Goal: Task Accomplishment & Management: Use online tool/utility

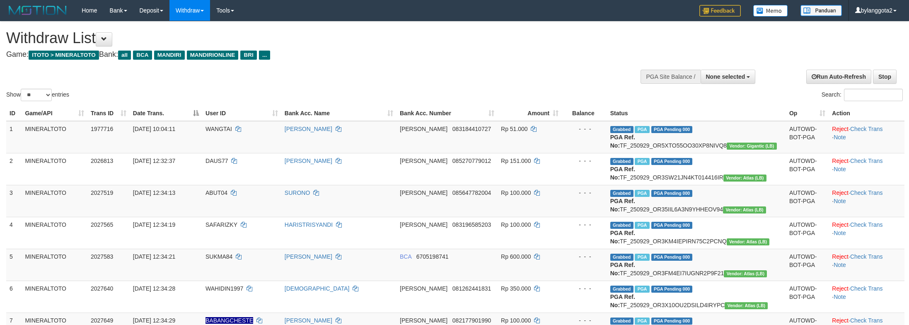
select select
select select "**"
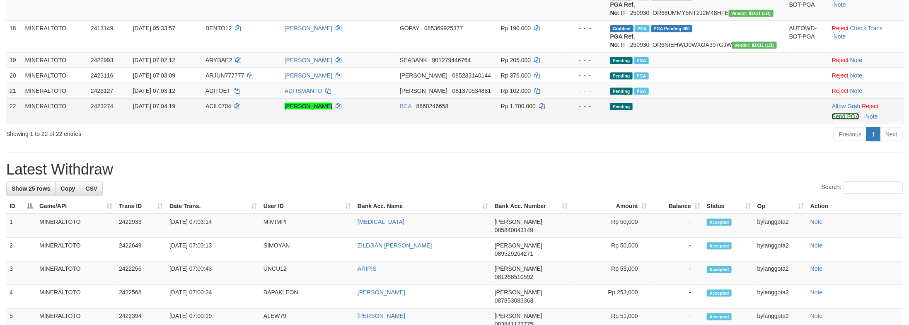
click at [835, 120] on link "Send PGA" at bounding box center [845, 116] width 27 height 7
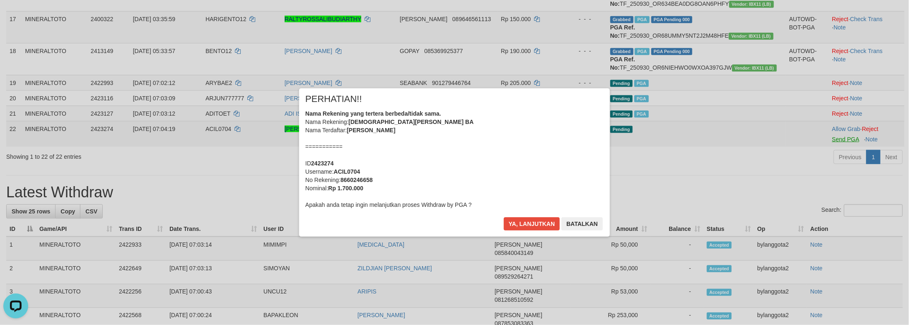
scroll to position [0, 0]
click at [520, 160] on div "Nama Rekening yang tertera berbeda/tidak sama. Nama Rekening: MUHAMMAD DEDE PER…" at bounding box center [454, 158] width 298 height 99
click at [504, 217] on button "Ya, lanjutkan" at bounding box center [532, 223] width 56 height 13
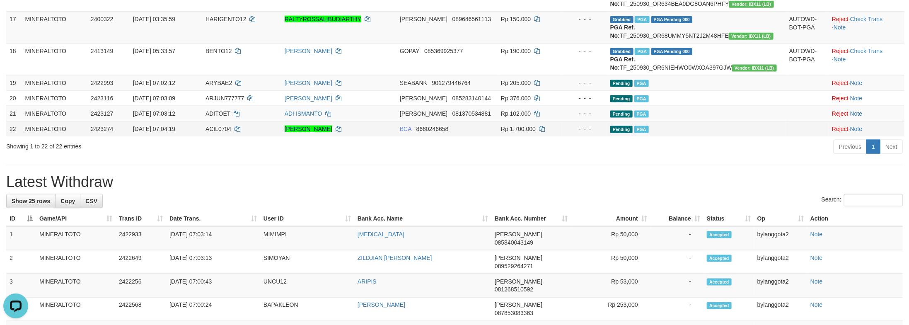
click at [756, 136] on td "Pending PGA" at bounding box center [696, 128] width 179 height 15
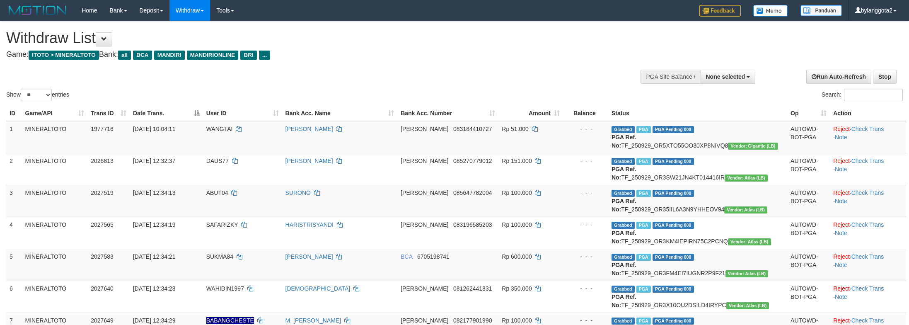
select select
select select "**"
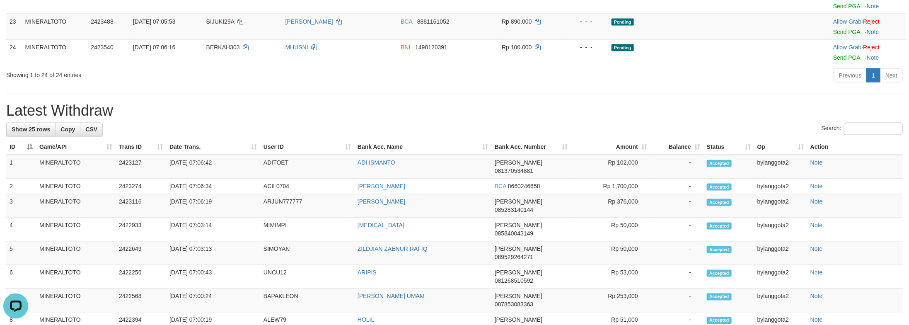
scroll to position [712, 0]
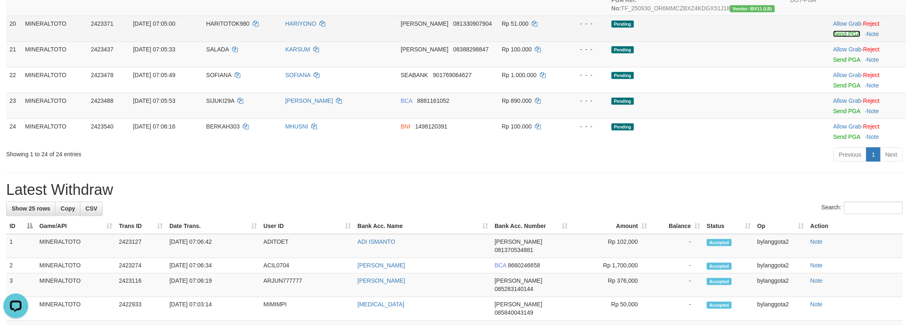
click at [841, 37] on link "Send PGA" at bounding box center [846, 34] width 27 height 7
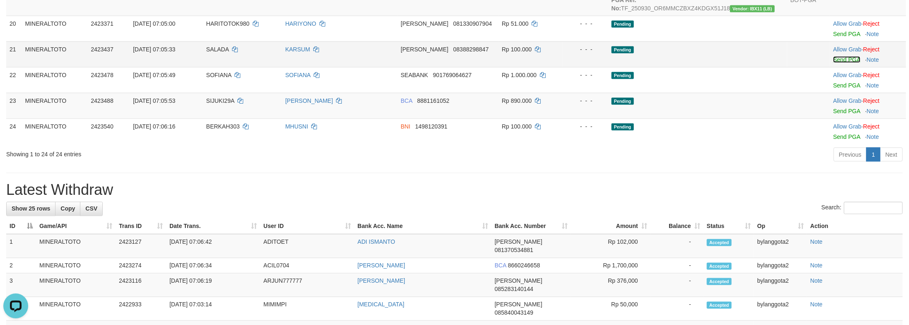
click at [842, 63] on link "Send PGA" at bounding box center [846, 59] width 27 height 7
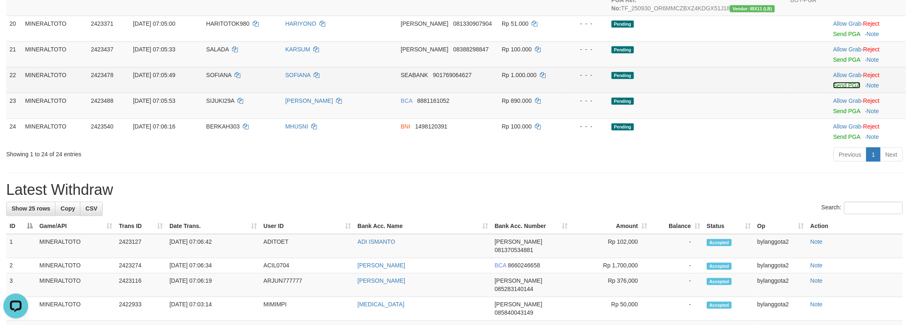
click at [843, 89] on link "Send PGA" at bounding box center [846, 85] width 27 height 7
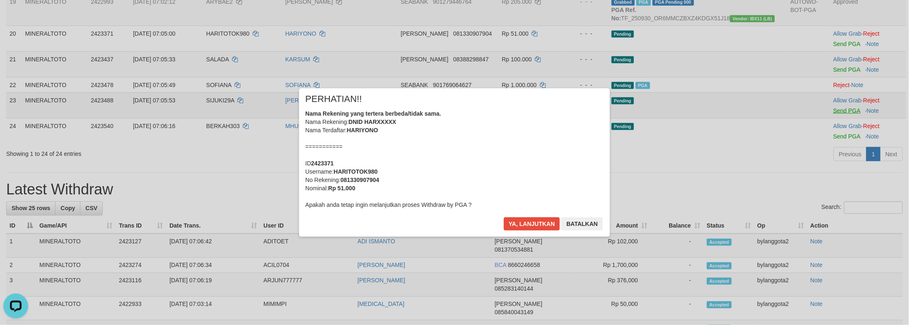
click at [842, 269] on div "× PERHATIAN!! Nama Rekening yang tertera berbeda/tidak sama. Nama Rekening: DNI…" at bounding box center [454, 162] width 909 height 325
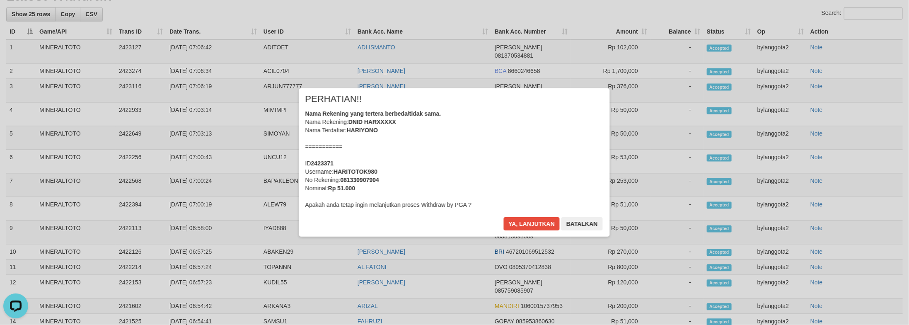
scroll to position [799, 0]
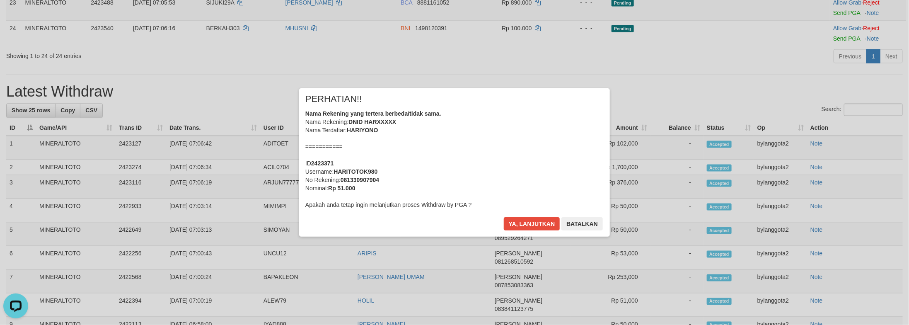
click at [540, 165] on div "Nama Rekening yang tertera berbeda/tidak sama. Nama Rekening: DNID HARXXXXX Nam…" at bounding box center [454, 158] width 298 height 99
click at [504, 217] on button "Ya, lanjutkan" at bounding box center [532, 223] width 56 height 13
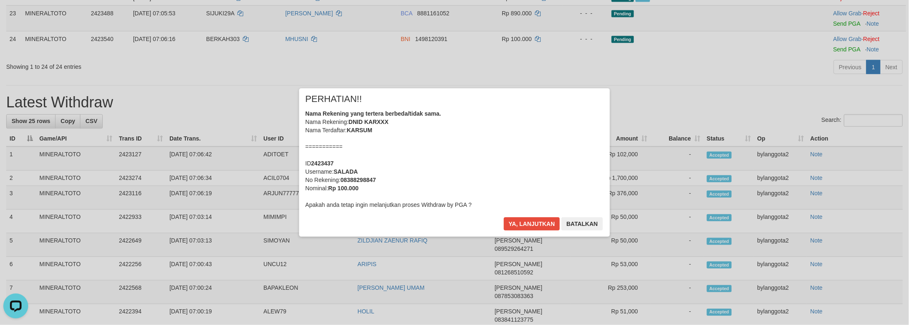
click at [499, 168] on div "Nama Rekening yang tertera berbeda/tidak sama. Nama Rekening: DNID KARXXX Nama …" at bounding box center [454, 158] width 298 height 99
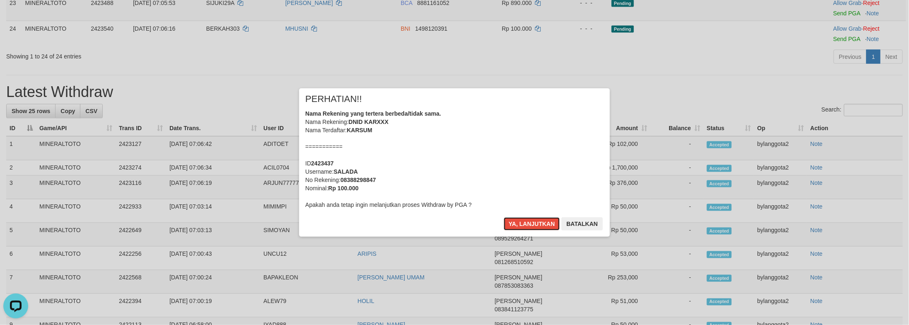
click at [504, 217] on button "Ya, lanjutkan" at bounding box center [532, 223] width 56 height 13
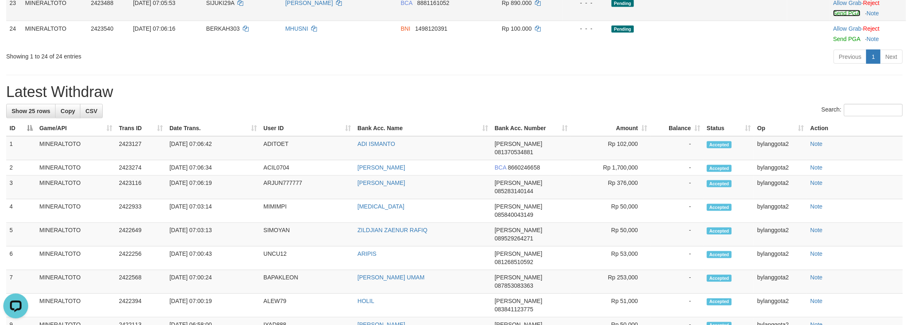
click at [837, 17] on link "Send PGA" at bounding box center [846, 13] width 27 height 7
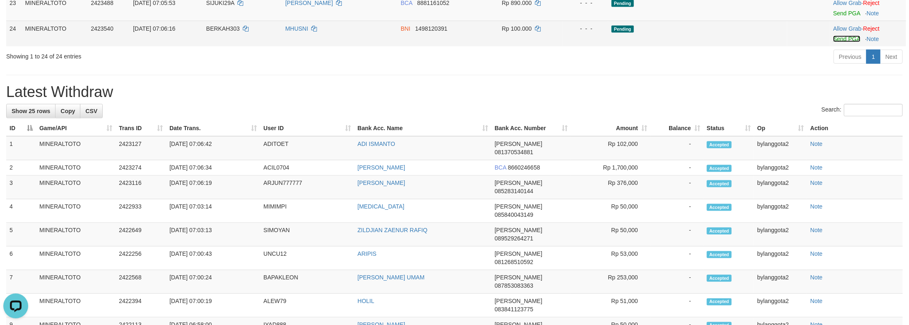
scroll to position [768, 0]
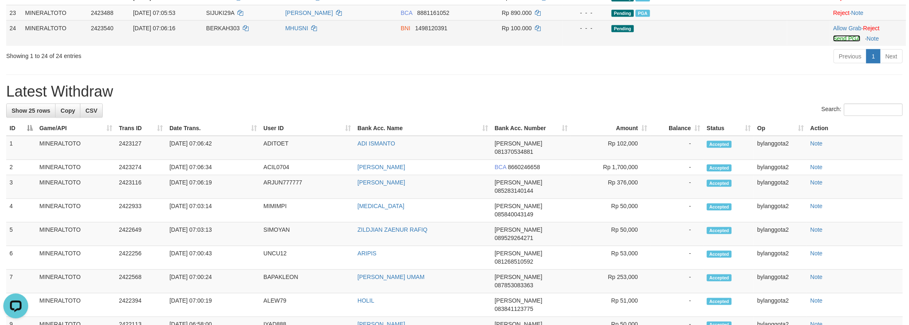
click at [840, 42] on link "Send PGA" at bounding box center [846, 38] width 27 height 7
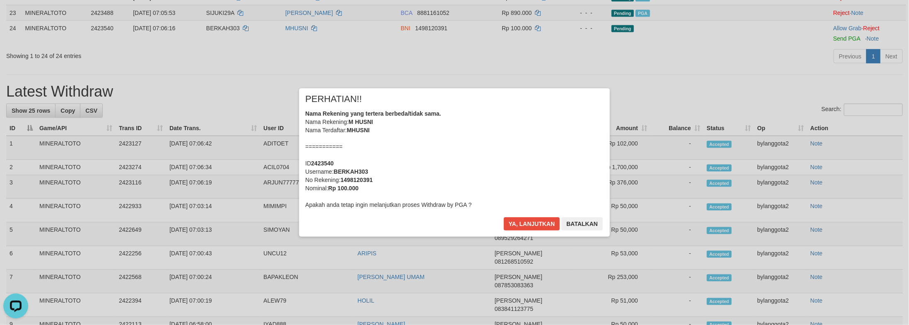
click at [540, 183] on div "Nama Rekening yang tertera berbeda/tidak sama. Nama Rekening: M HUSNI Nama Terd…" at bounding box center [454, 158] width 298 height 99
click at [504, 217] on button "Ya, lanjutkan" at bounding box center [532, 223] width 56 height 13
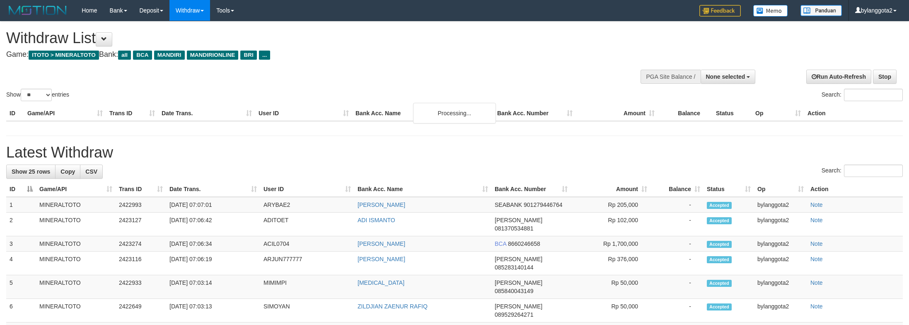
select select
select select "**"
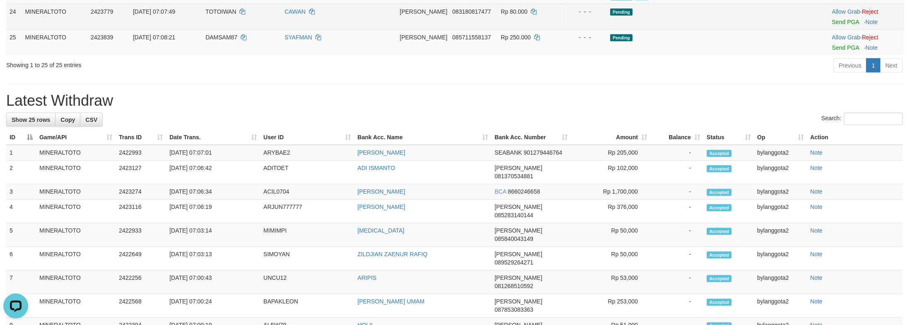
click at [833, 18] on div at bounding box center [866, 17] width 69 height 2
click at [835, 25] on link "Send PGA" at bounding box center [845, 22] width 27 height 7
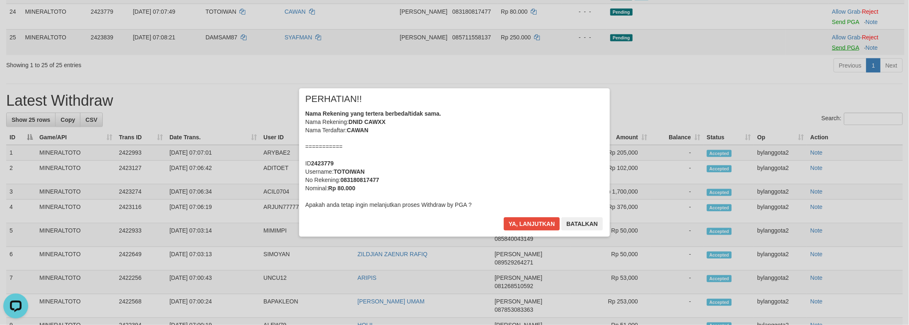
click at [835, 198] on div "× PERHATIAN!! Nama Rekening yang tertera berbeda/tidak sama. Nama Rekening: DNI…" at bounding box center [454, 163] width 909 height 182
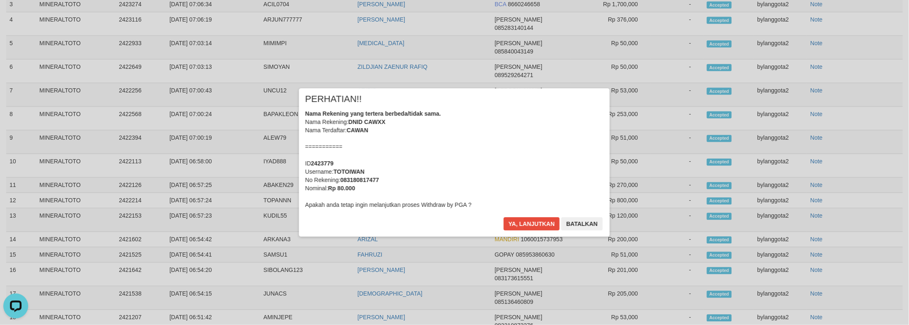
scroll to position [866, 0]
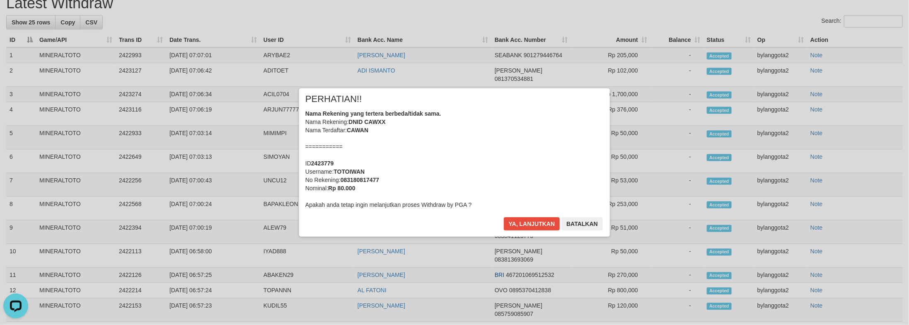
click at [522, 216] on div "× PERHATIAN!! Nama Rekening yang tertera berbeda/tidak sama. Nama Rekening: DNI…" at bounding box center [454, 162] width 311 height 148
drag, startPoint x: 522, startPoint y: 220, endPoint x: 654, endPoint y: 196, distance: 134.0
click at [523, 220] on button "Ya, lanjutkan" at bounding box center [532, 223] width 56 height 13
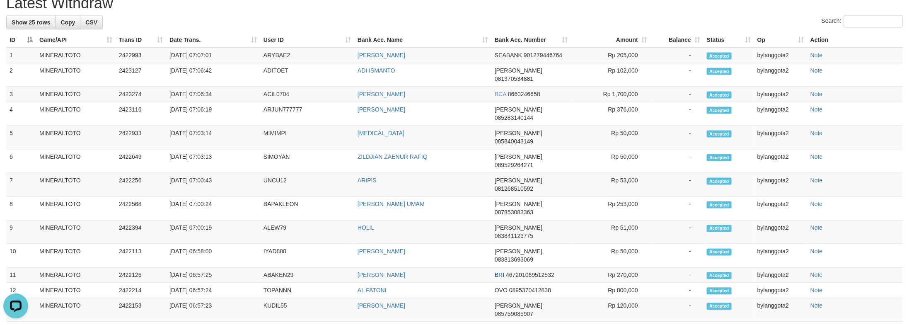
scroll to position [856, 0]
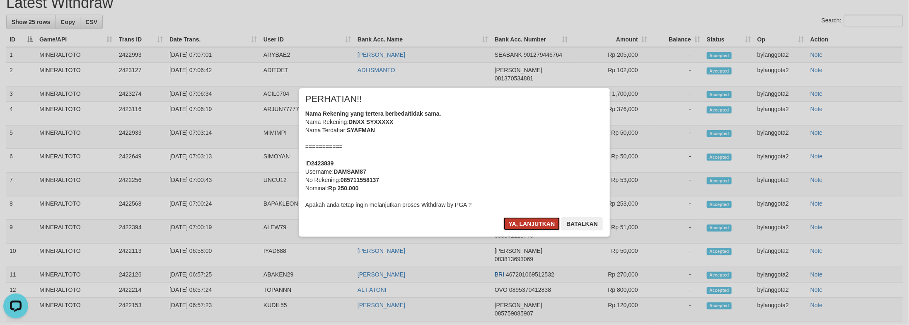
click at [540, 222] on button "Ya, lanjutkan" at bounding box center [532, 223] width 56 height 13
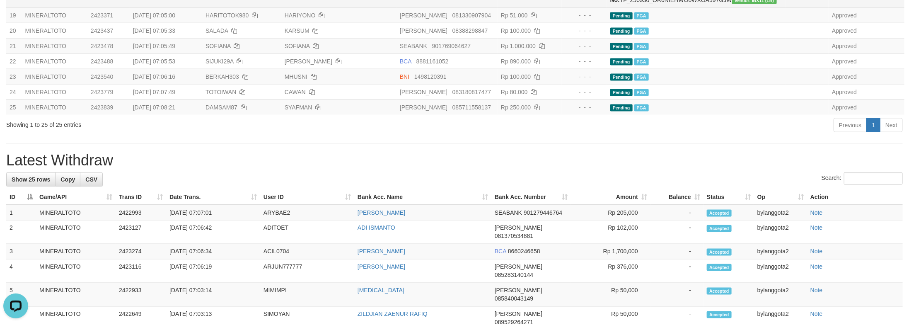
scroll to position [669, 0]
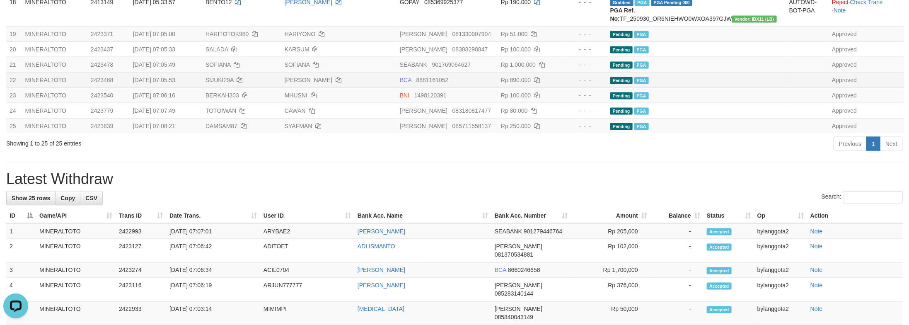
click at [729, 87] on td "Pending PGA" at bounding box center [696, 79] width 179 height 15
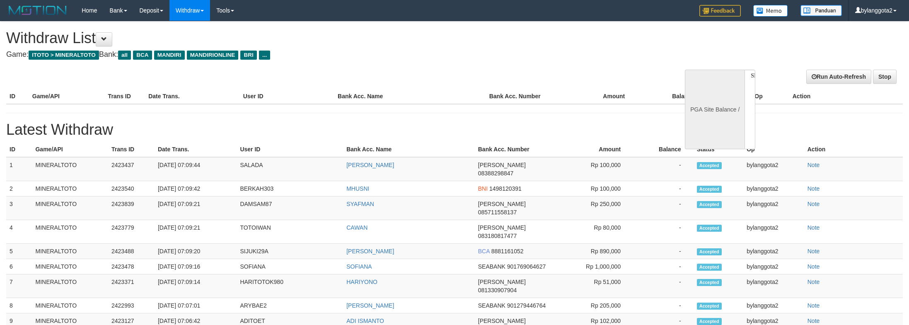
select select
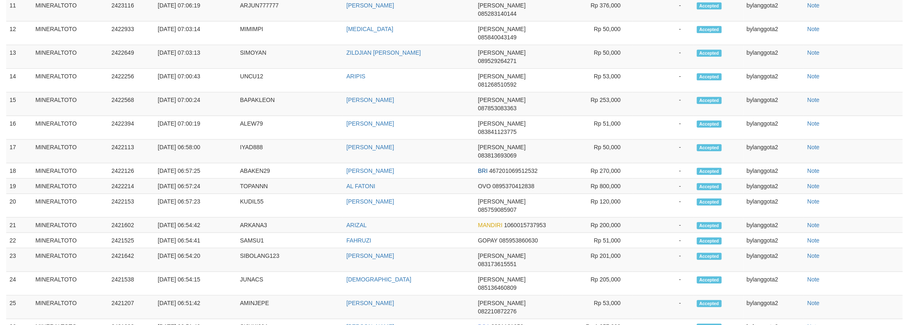
select select "**"
select select
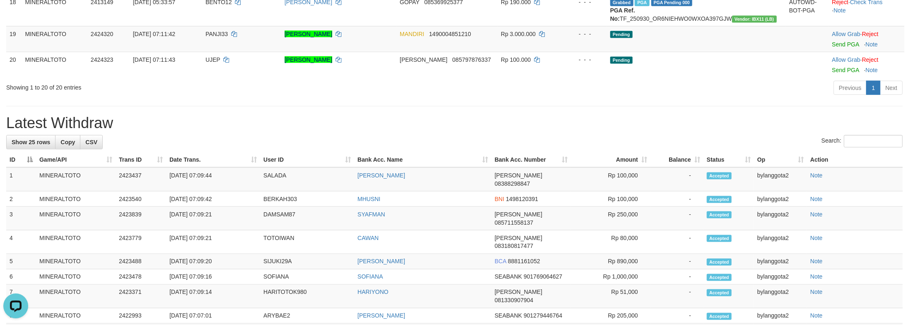
click at [585, 255] on div "**********" at bounding box center [454, 41] width 909 height 1378
click at [829, 52] on td "Allow Grab · Reject Send PGA · Note" at bounding box center [867, 39] width 76 height 26
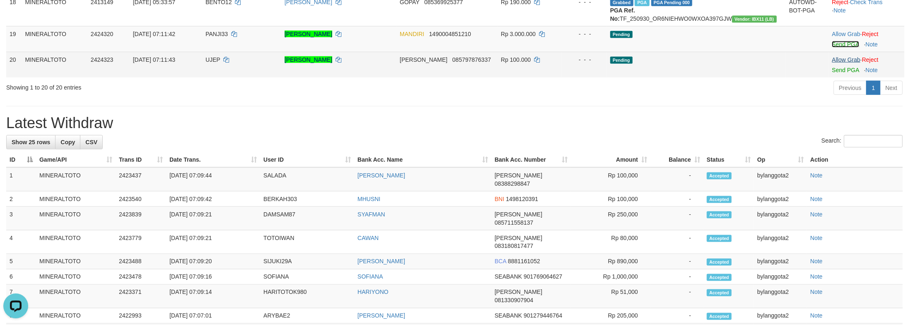
drag, startPoint x: 833, startPoint y: 197, endPoint x: 833, endPoint y: 208, distance: 11.2
click at [833, 48] on link "Send PGA" at bounding box center [845, 44] width 27 height 7
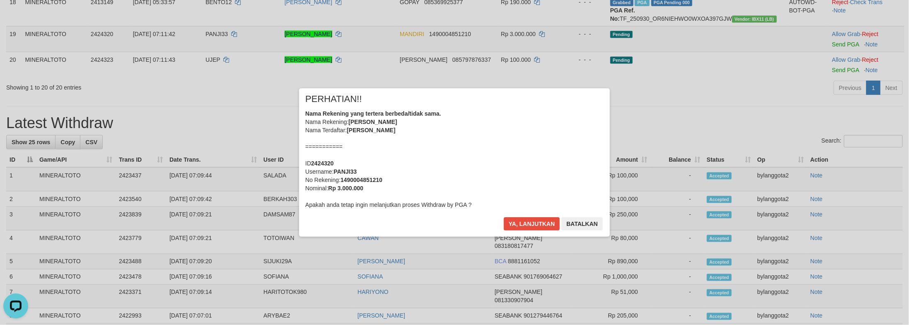
click at [492, 179] on div "Nama Rekening yang tertera berbeda/tidak sama. Nama Rekening: WIJI CAHYO HERLAM…" at bounding box center [454, 158] width 298 height 99
click at [504, 217] on button "Ya, lanjutkan" at bounding box center [532, 223] width 56 height 13
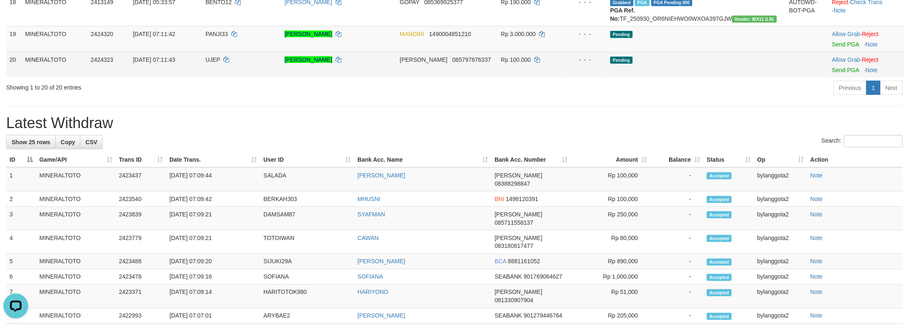
scroll to position [659, 0]
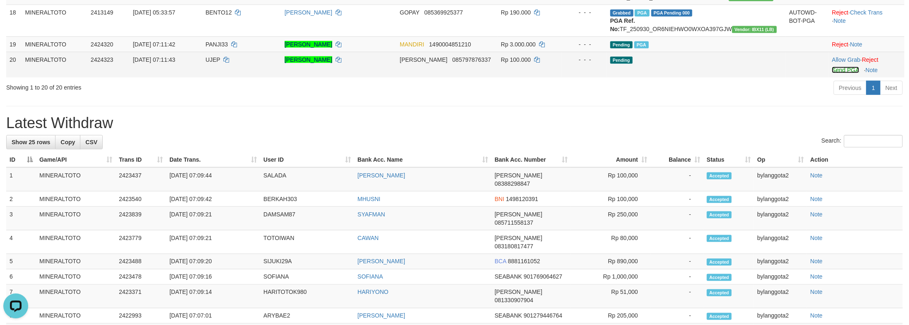
click at [833, 73] on link "Send PGA" at bounding box center [845, 70] width 27 height 7
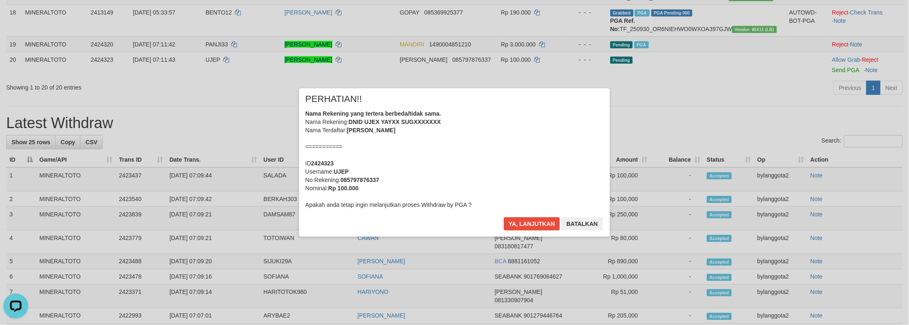
click at [479, 150] on div "Nama Rekening yang tertera berbeda/tidak sama. Nama Rekening: DNID UJEX YAYXX S…" at bounding box center [454, 158] width 298 height 99
click at [504, 217] on button "Ya, lanjutkan" at bounding box center [532, 223] width 56 height 13
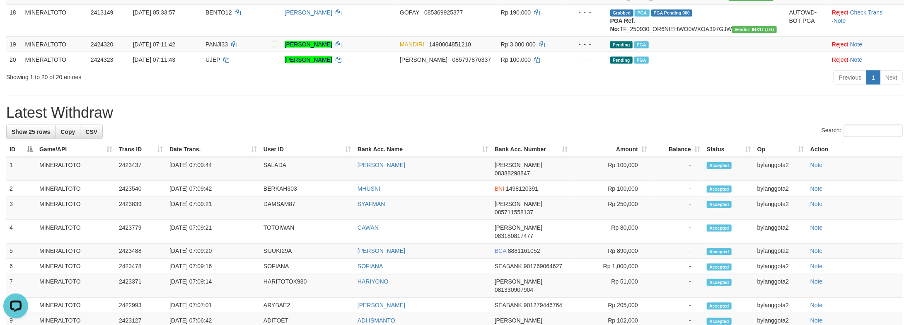
click at [720, 249] on div "**********" at bounding box center [454, 42] width 909 height 1358
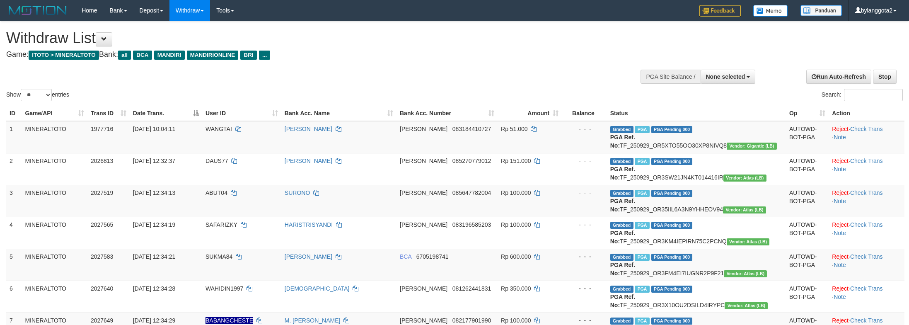
select select
select select "**"
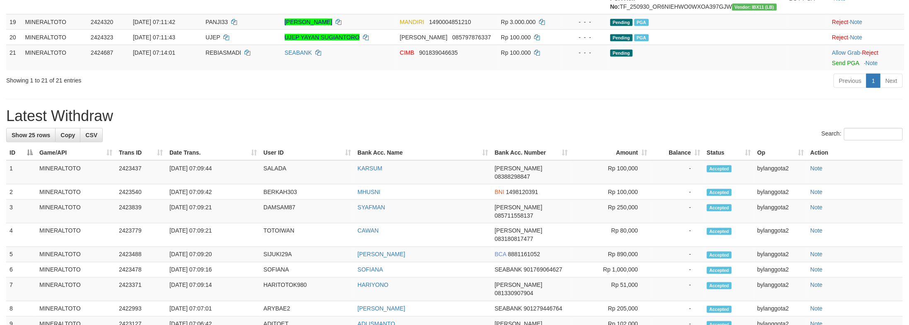
scroll to position [659, 0]
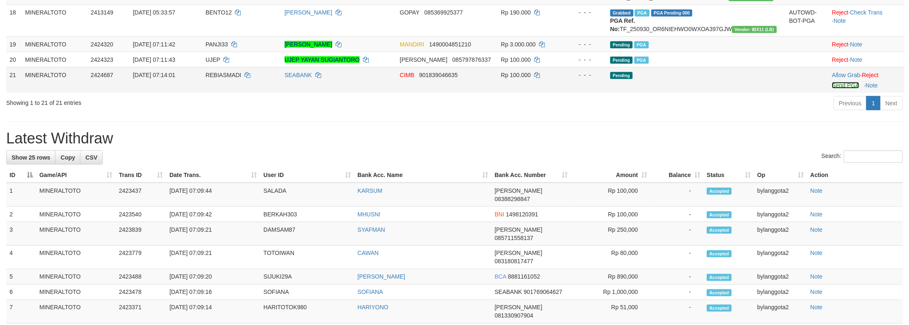
click at [832, 89] on link "Send PGA" at bounding box center [845, 85] width 27 height 7
drag, startPoint x: 690, startPoint y: 287, endPoint x: 695, endPoint y: 289, distance: 5.6
click at [692, 147] on h1 "Latest Withdraw" at bounding box center [454, 138] width 897 height 17
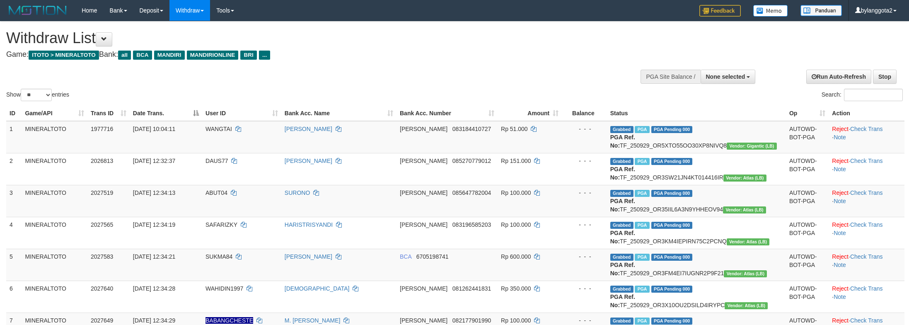
select select
select select "**"
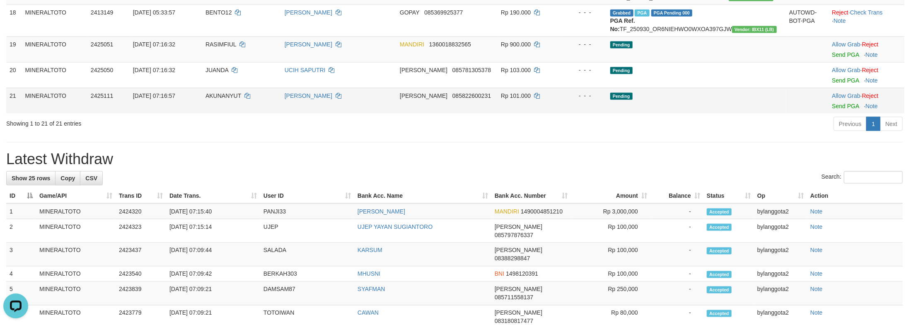
click at [699, 114] on td "Pending" at bounding box center [696, 101] width 179 height 26
click at [840, 62] on td "Allow Grab · Reject Send PGA · Note" at bounding box center [867, 49] width 76 height 26
click at [838, 58] on link "Send PGA" at bounding box center [845, 54] width 27 height 7
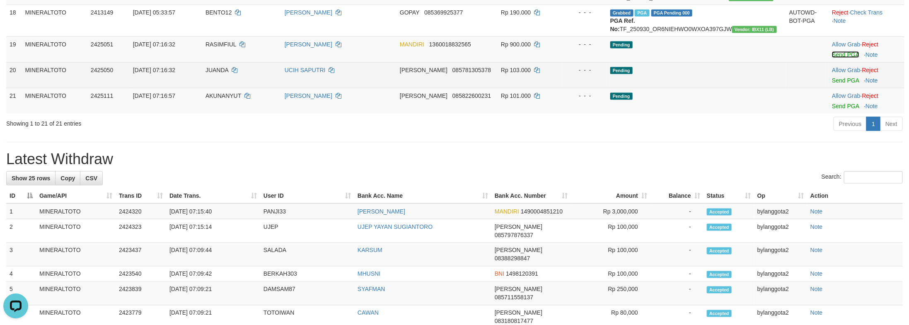
scroll to position [648, 0]
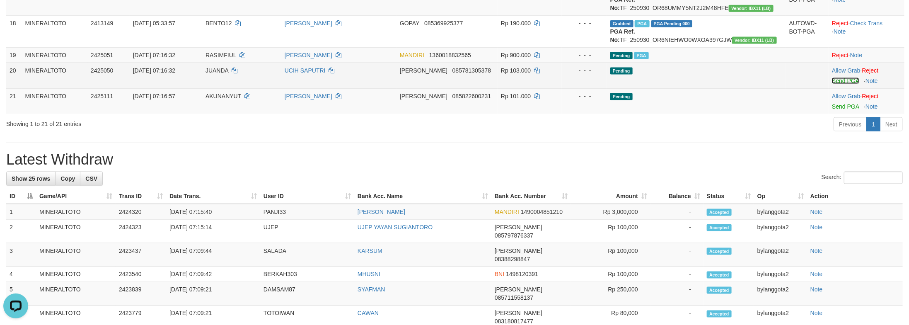
click at [835, 84] on link "Send PGA" at bounding box center [845, 80] width 27 height 7
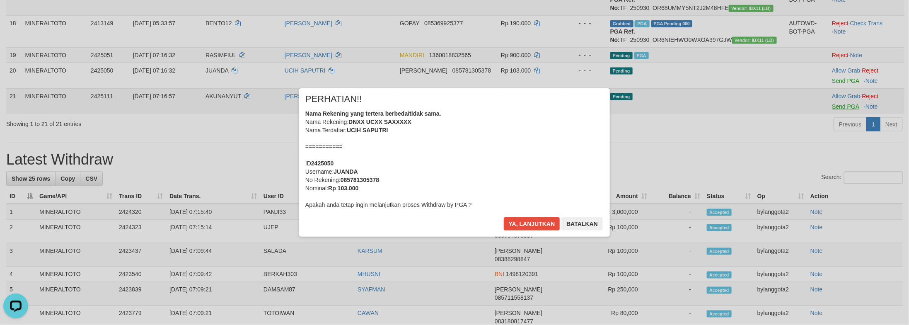
click at [833, 257] on div "× PERHATIAN!! Nama Rekening yang tertera berbeda/tidak sama. Nama Rekening: DNX…" at bounding box center [454, 162] width 909 height 325
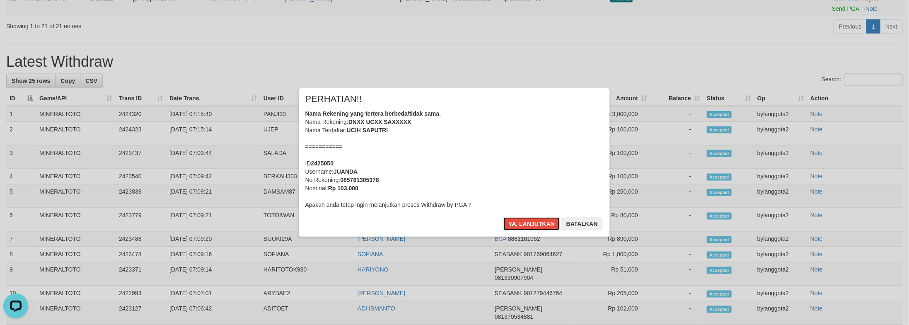
click at [491, 141] on div "Nama Rekening yang tertera berbeda/tidak sama. Nama Rekening: DNXX UCXX SAXXXXX…" at bounding box center [454, 158] width 298 height 99
click at [504, 217] on button "Ya, lanjutkan" at bounding box center [532, 223] width 56 height 13
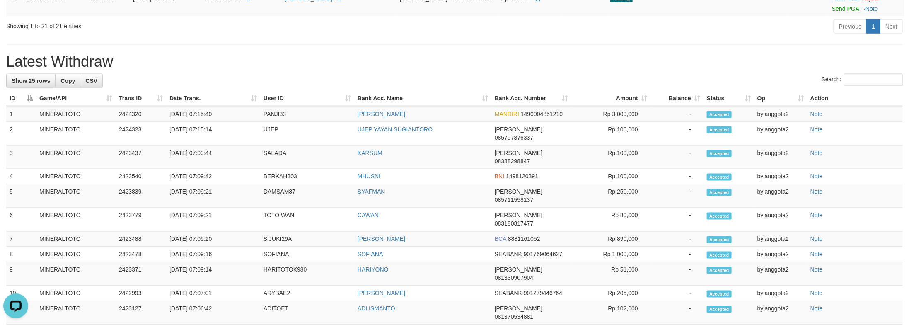
scroll to position [736, 0]
click at [832, 12] on link "Send PGA" at bounding box center [845, 8] width 27 height 7
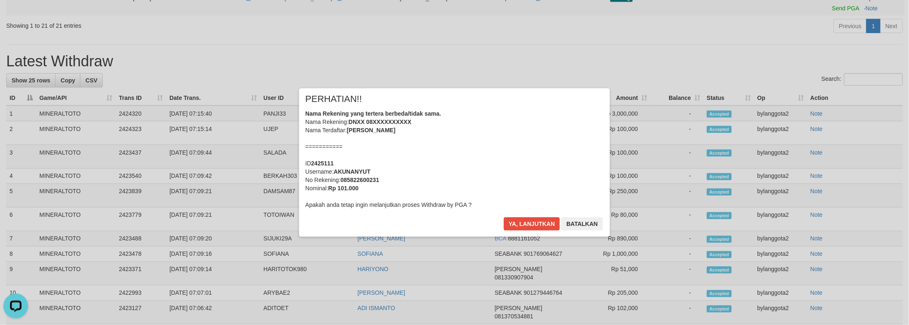
click at [538, 144] on div "Nama Rekening yang tertera berbeda/tidak sama. Nama Rekening: DNXX 08XXXXXXXXXX…" at bounding box center [454, 158] width 298 height 99
drag, startPoint x: 761, startPoint y: 194, endPoint x: 727, endPoint y: 188, distance: 34.1
click at [761, 194] on div "× PERHATIAN!! Nama Rekening yang tertera berbeda/tidak sama. Nama Rekening: DNX…" at bounding box center [454, 163] width 909 height 182
click at [598, 227] on button "Batalkan" at bounding box center [582, 223] width 41 height 13
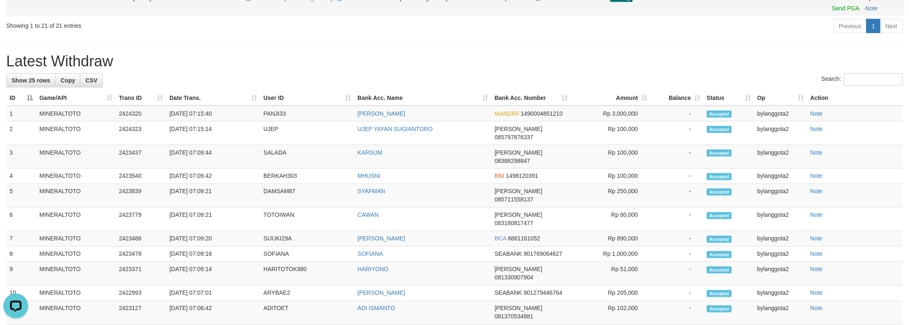
click at [766, 36] on div "Previous 1 Next" at bounding box center [644, 27] width 518 height 18
click at [832, 12] on link "Send PGA" at bounding box center [845, 8] width 27 height 7
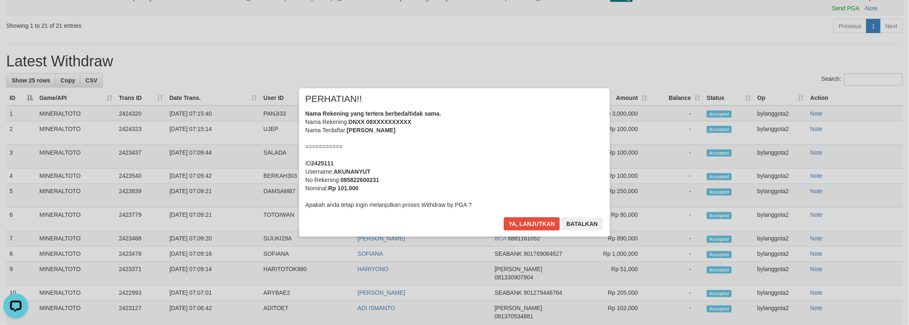
click at [520, 162] on div "Nama Rekening yang tertera berbeda/tidak sama. Nama Rekening: DNXX 08XXXXXXXXXX…" at bounding box center [454, 158] width 298 height 99
click at [504, 217] on button "Ya, lanjutkan" at bounding box center [532, 223] width 56 height 13
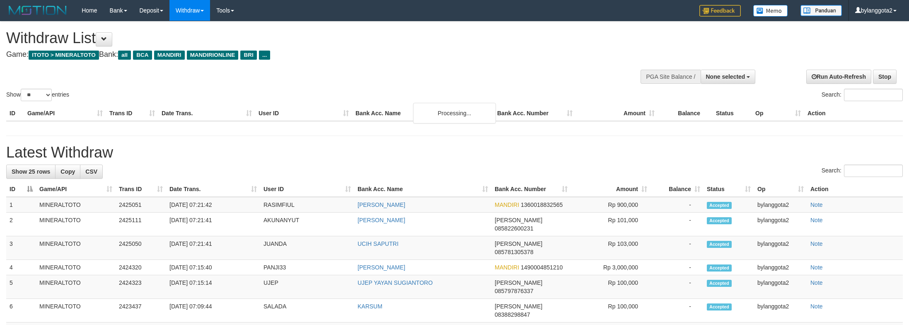
select select
select select "**"
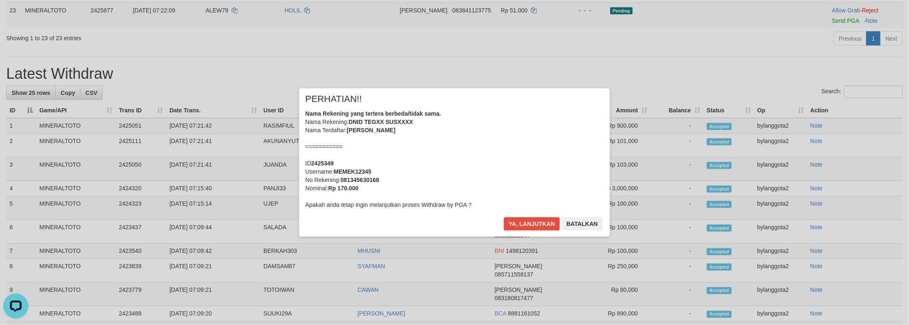
click at [434, 149] on div "Nama Rekening yang tertera berbeda/tidak sama. Nama Rekening: DNID TEGXX SUSXXX…" at bounding box center [454, 158] width 298 height 99
click at [504, 217] on button "Ya, lanjutkan" at bounding box center [532, 223] width 56 height 13
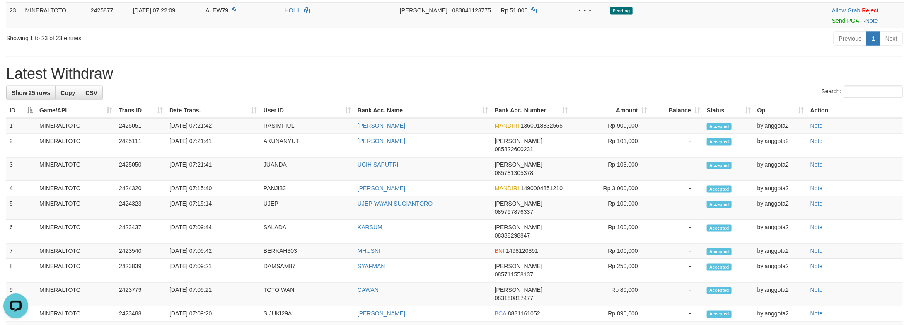
scroll to position [786, 0]
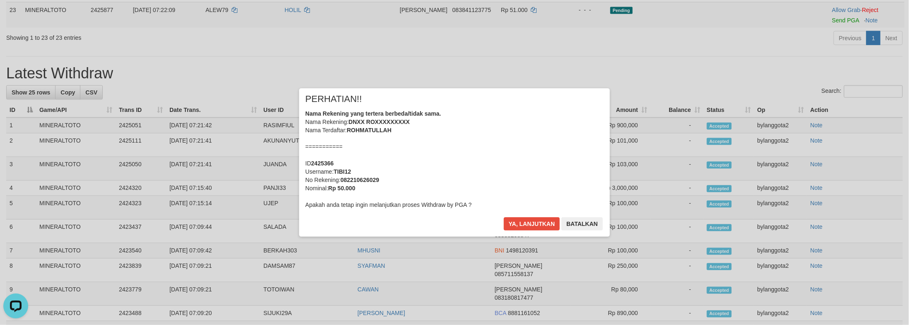
click at [481, 150] on div "Nama Rekening yang tertera berbeda/tidak sama. Nama Rekening: DNXX ROXXXXXXXXX …" at bounding box center [454, 158] width 298 height 99
click at [504, 217] on button "Ya, lanjutkan" at bounding box center [532, 223] width 56 height 13
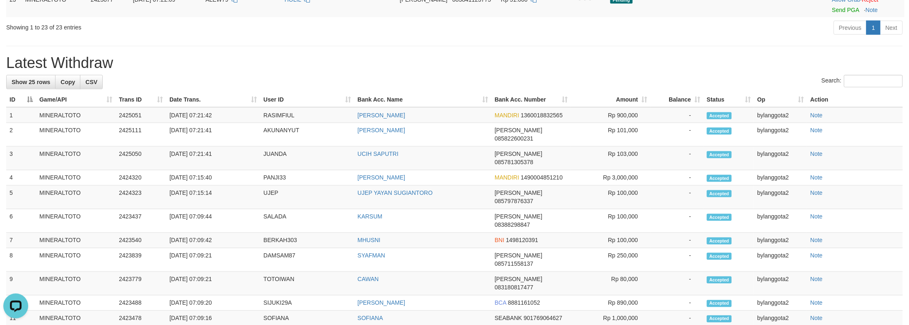
scroll to position [775, 0]
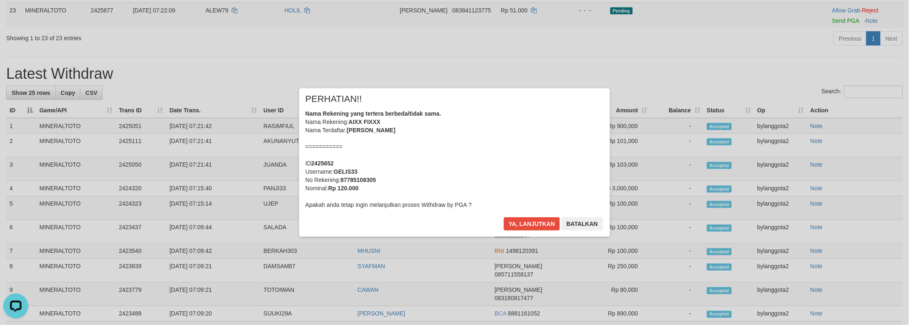
click at [506, 156] on div "Nama Rekening yang tertera berbeda/tidak sama. Nama Rekening: AIXX FIXXX Nama T…" at bounding box center [454, 158] width 298 height 99
click at [504, 217] on button "Ya, lanjutkan" at bounding box center [532, 223] width 56 height 13
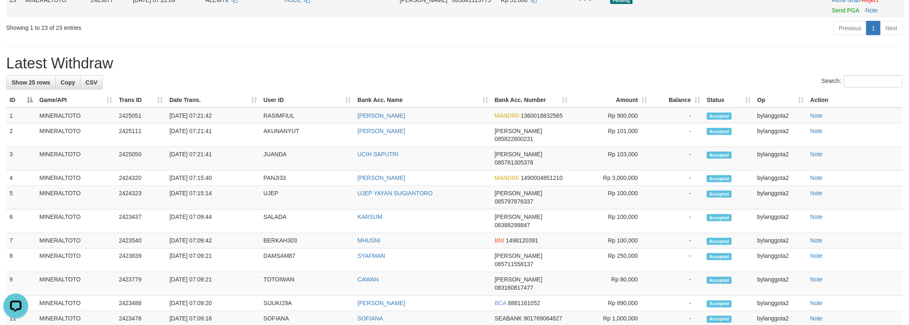
scroll to position [765, 0]
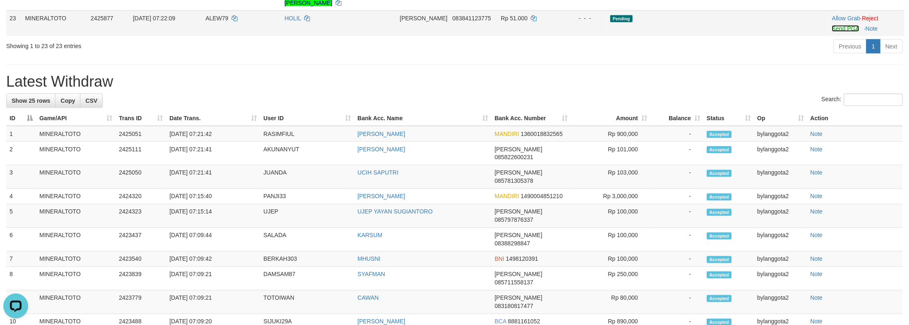
click at [832, 32] on link "Send PGA" at bounding box center [845, 28] width 27 height 7
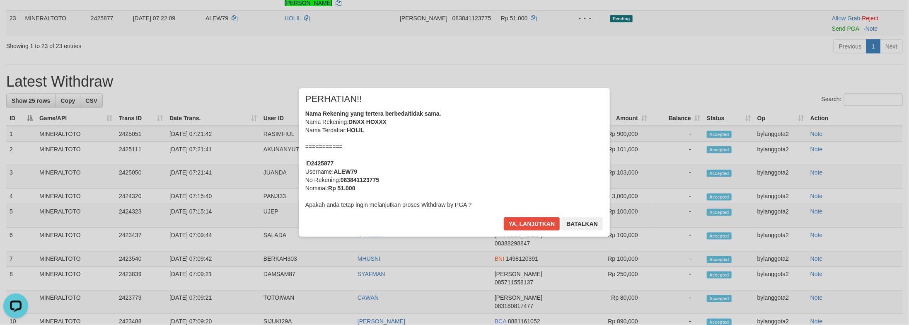
click at [528, 168] on div "Nama Rekening yang tertera berbeda/tidak sama. Nama Rekening: DNXX HOXXX Nama T…" at bounding box center [454, 158] width 298 height 99
click at [504, 217] on button "Ya, lanjutkan" at bounding box center [532, 223] width 56 height 13
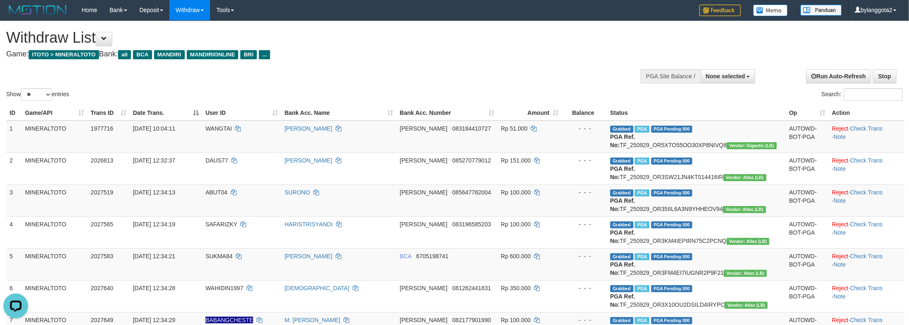
scroll to position [0, 0]
click at [536, 51] on h4 "Game: ITOTO > MINERALTOTO Bank: all BCA MANDIRI MANDIRIONLINE BRI ..." at bounding box center [302, 55] width 592 height 8
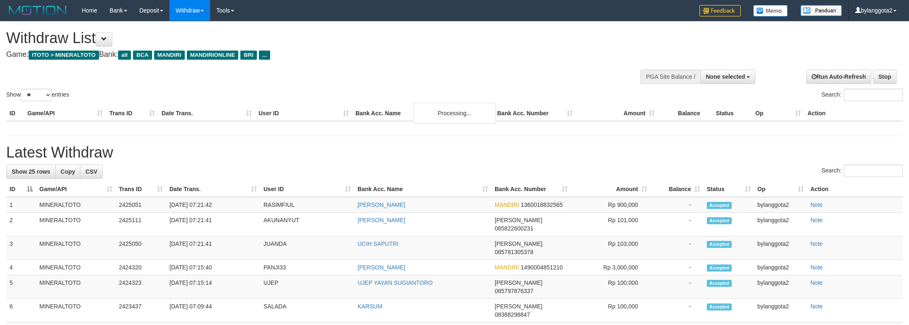
select select
select select "**"
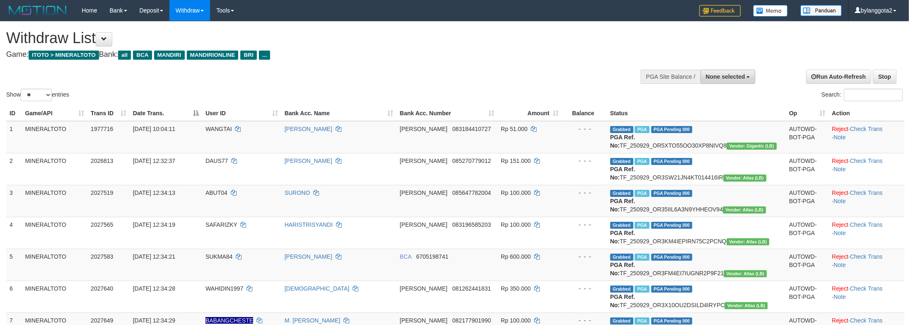
click at [725, 79] on span "None selected" at bounding box center [725, 76] width 39 height 7
click at [731, 116] on label "[ITOTO] MINERALTOTO" at bounding box center [711, 118] width 89 height 11
select select "****"
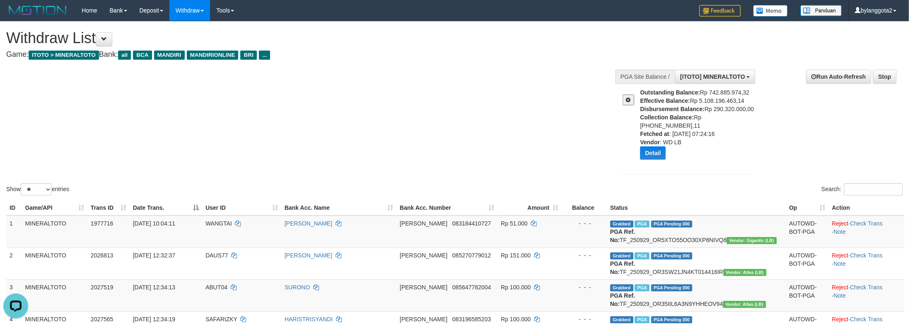
click at [759, 183] on div "Search:" at bounding box center [682, 190] width 442 height 15
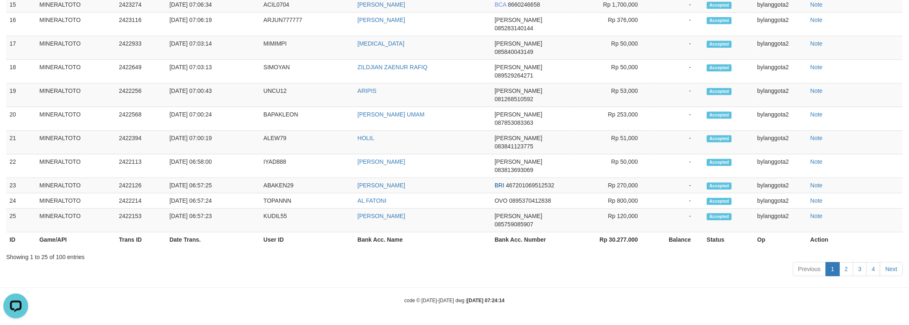
scroll to position [840, 0]
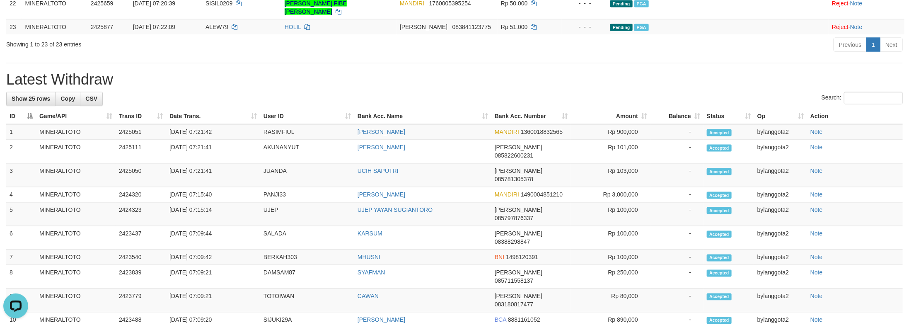
click at [760, 55] on div "Previous 1 Next" at bounding box center [644, 46] width 518 height 18
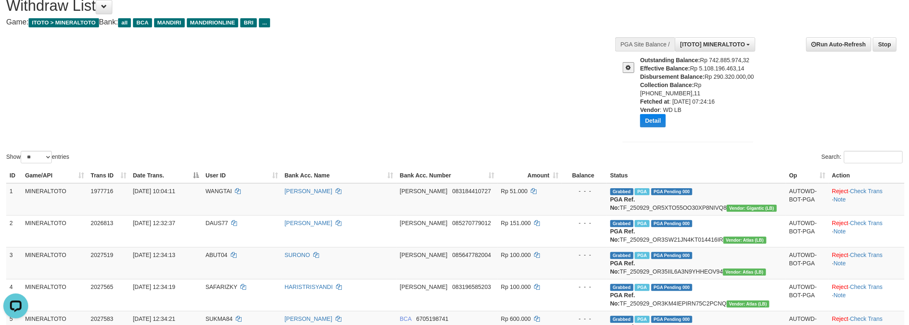
scroll to position [0, 0]
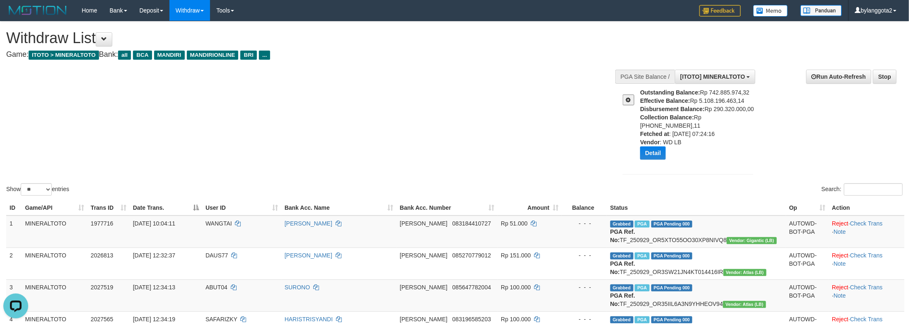
drag, startPoint x: 459, startPoint y: 108, endPoint x: 464, endPoint y: 105, distance: 6.0
click at [459, 108] on div "Show ** ** ** *** entries Search:" at bounding box center [454, 110] width 909 height 176
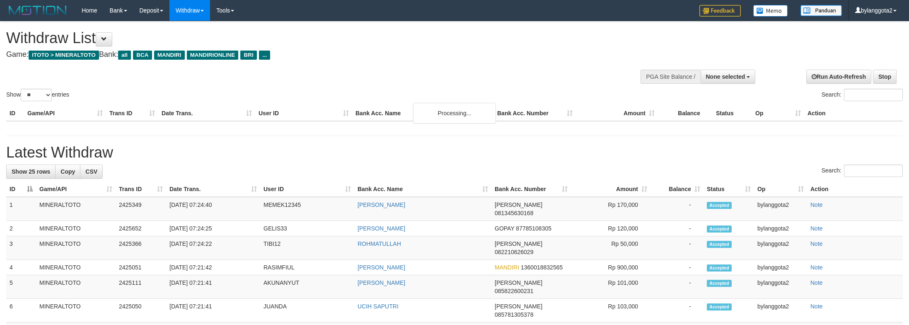
select select
select select "**"
click at [516, 73] on div "Show ** ** ** *** entries Search:" at bounding box center [454, 62] width 909 height 81
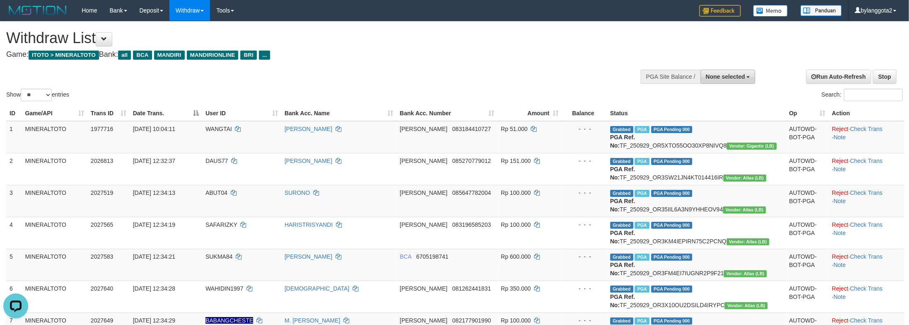
click at [715, 76] on span "None selected" at bounding box center [725, 76] width 39 height 7
click at [707, 120] on label "[ITOTO] MINERALTOTO" at bounding box center [711, 118] width 89 height 11
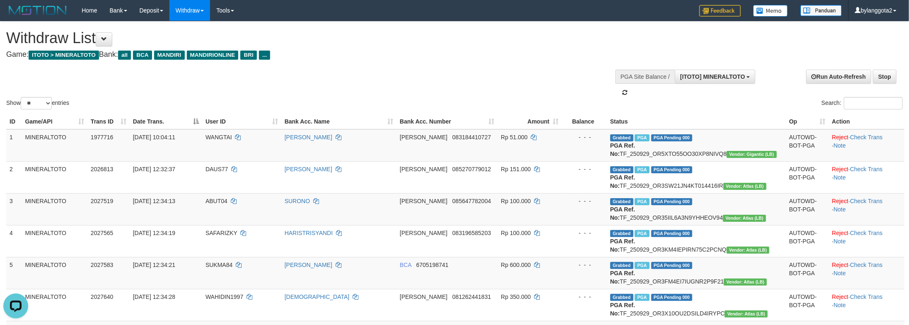
select select "****"
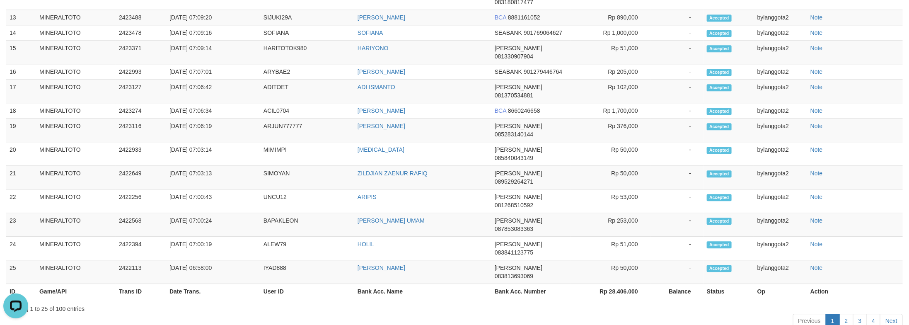
scroll to position [1288, 0]
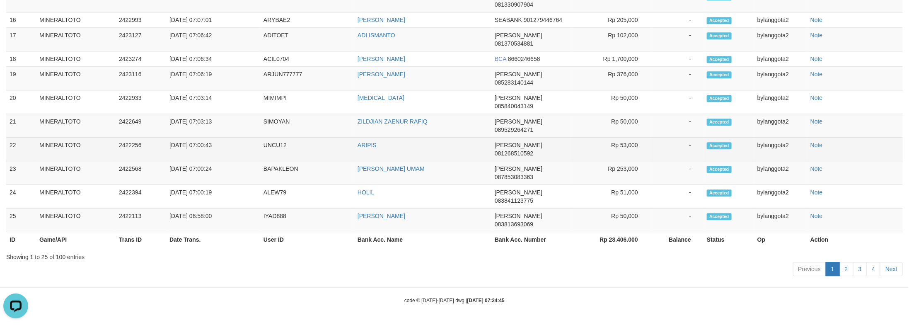
click at [677, 161] on td "-" at bounding box center [677, 150] width 53 height 24
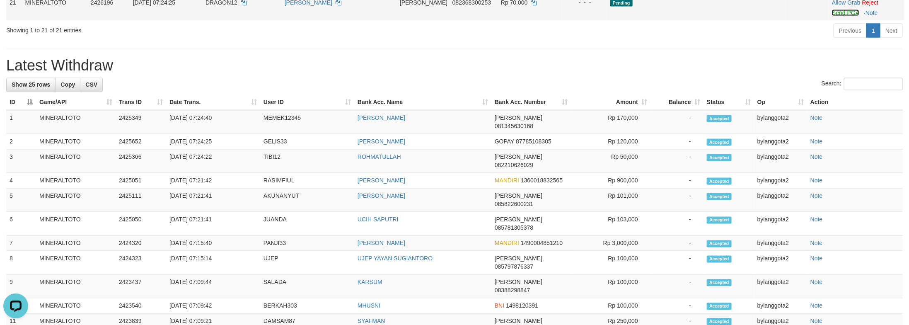
click at [845, 16] on link "Send PGA" at bounding box center [845, 13] width 27 height 7
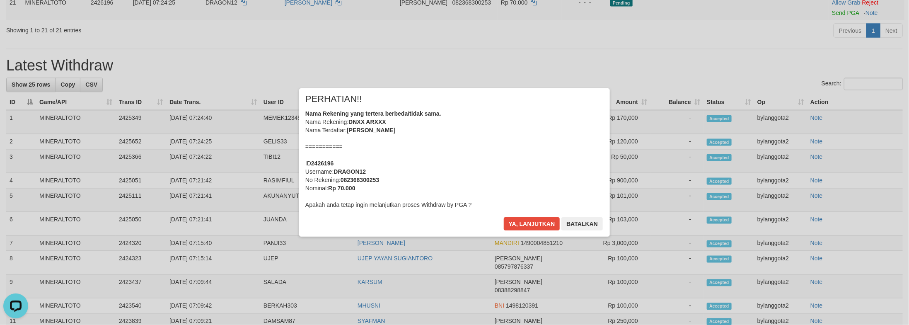
click at [494, 149] on div "Nama Rekening yang tertera berbeda/tidak sama. Nama Rekening: DNXX ARXXX Nama T…" at bounding box center [454, 158] width 298 height 99
click at [504, 217] on button "Ya, lanjutkan" at bounding box center [532, 223] width 56 height 13
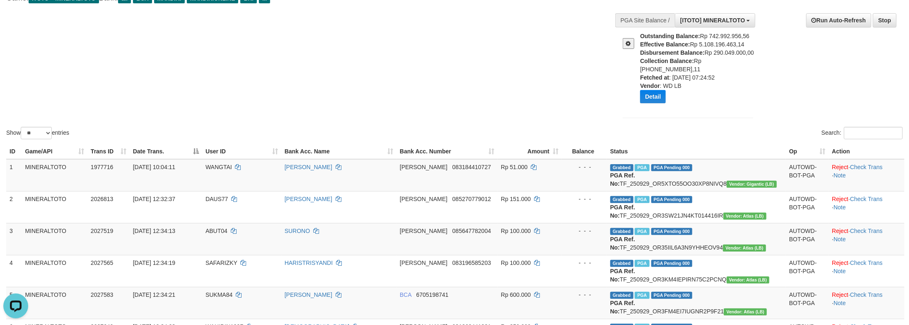
scroll to position [0, 0]
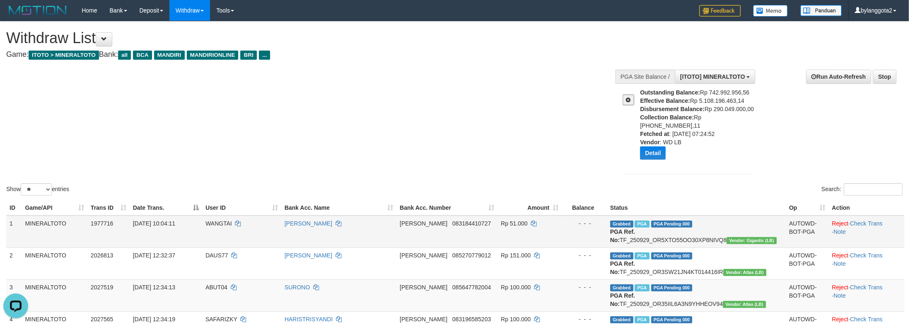
click at [741, 241] on td "Grabbed PGA PGA Pending 000 PGA Ref. No: TF_250929_OR5XTO55OO30XP8NIVQ8 Vendor:…" at bounding box center [696, 232] width 179 height 32
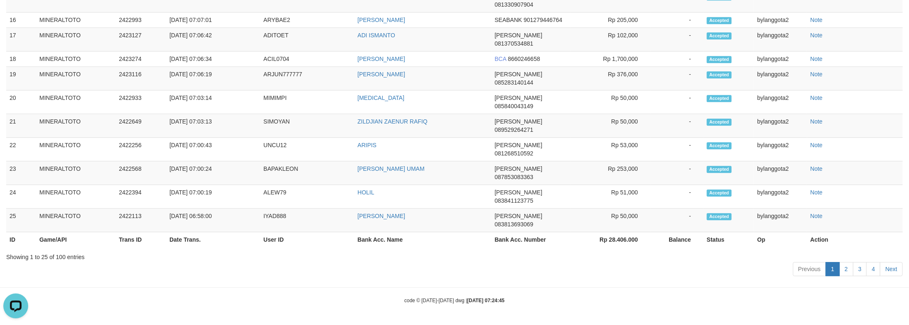
scroll to position [819, 0]
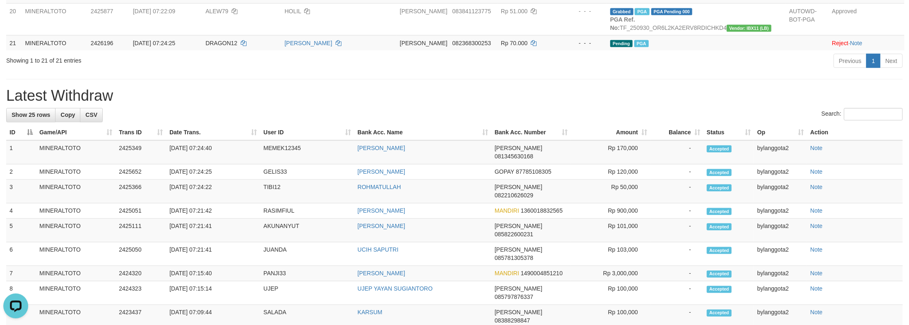
click at [565, 104] on h1 "Latest Withdraw" at bounding box center [454, 96] width 897 height 17
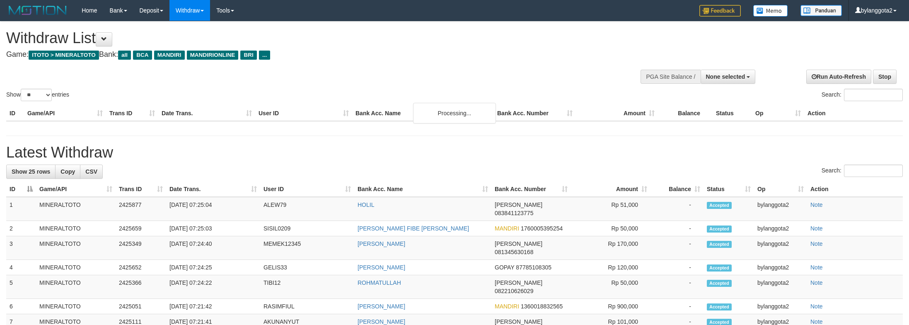
select select
select select "**"
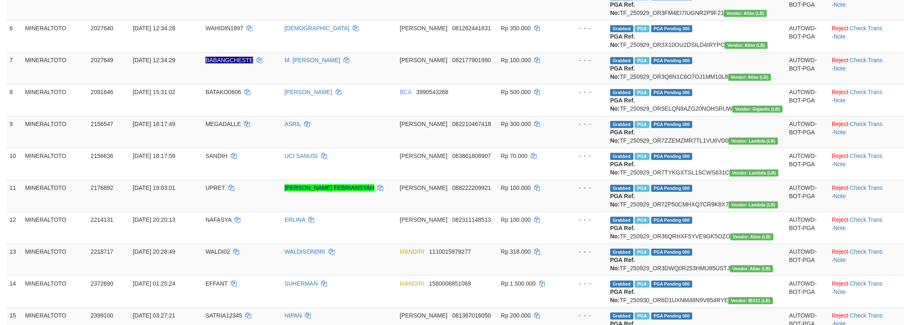
scroll to position [33, 0]
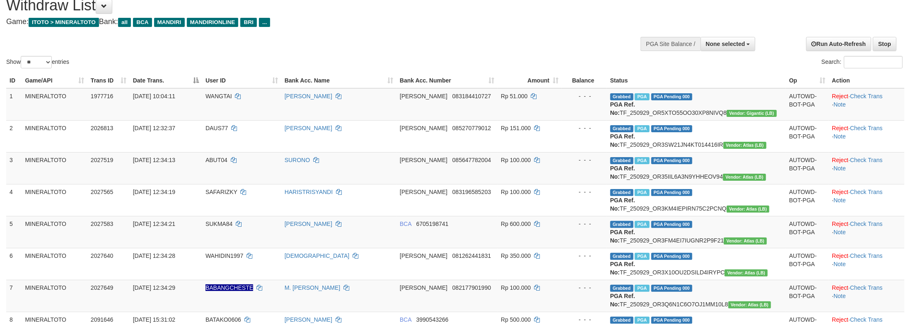
click at [734, 53] on div at bounding box center [688, 43] width 131 height 25
click at [731, 47] on button "None selected" at bounding box center [728, 44] width 55 height 14
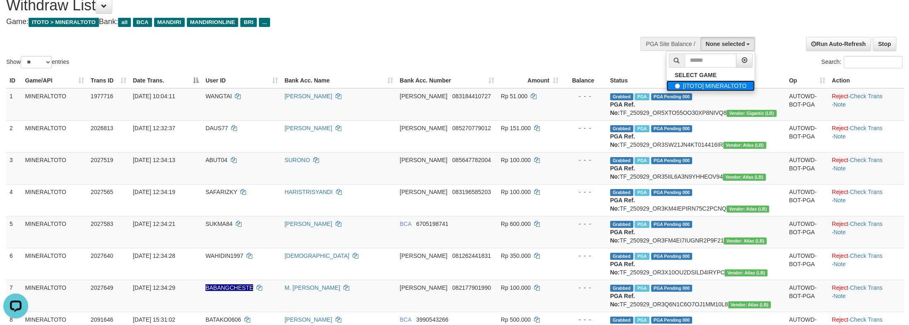
click at [720, 82] on label "[ITOTO] MINERALTOTO" at bounding box center [711, 85] width 89 height 11
select select "****"
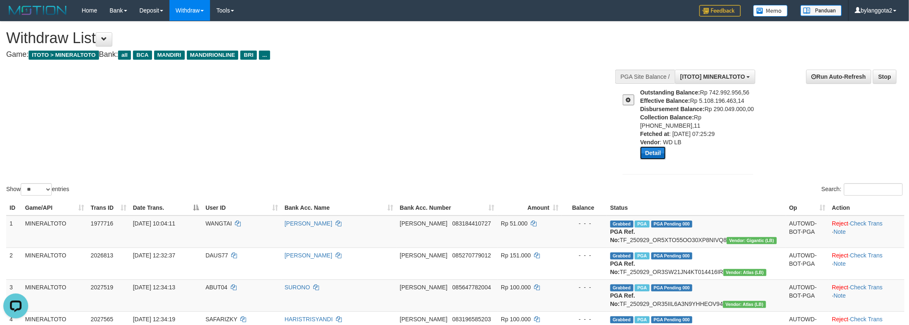
click at [661, 146] on button "Detail" at bounding box center [653, 152] width 26 height 13
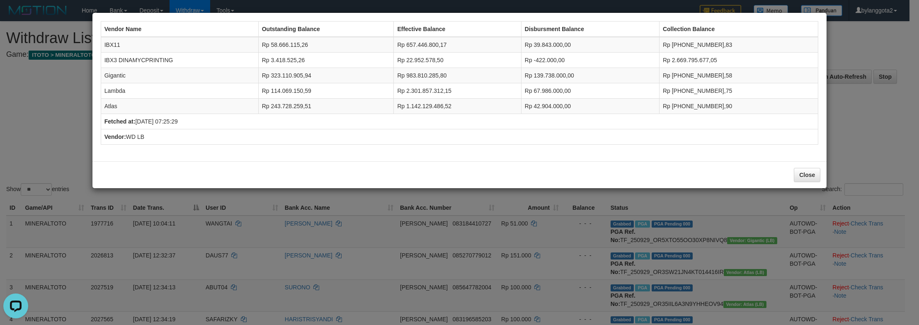
click at [564, 46] on td "Rp 39.843.000,00" at bounding box center [590, 45] width 138 height 16
copy td "39.843.000,00"
click at [112, 44] on td "IBX11" at bounding box center [179, 45] width 157 height 16
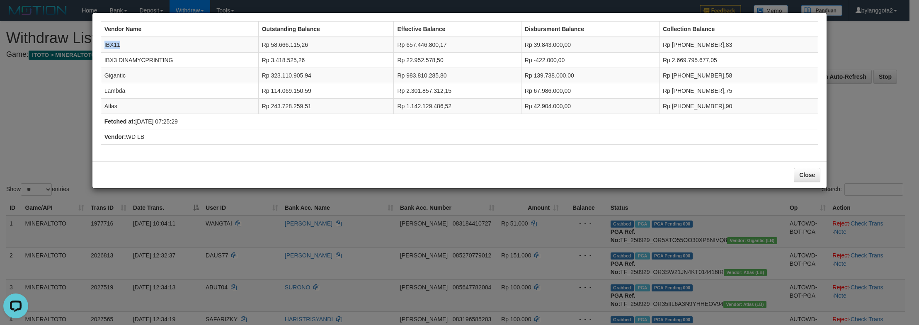
copy td "IBX11"
click at [858, 111] on div "Vendor Name Outstanding Balance Effective Balance Disbursment Balance Collectio…" at bounding box center [459, 162] width 919 height 325
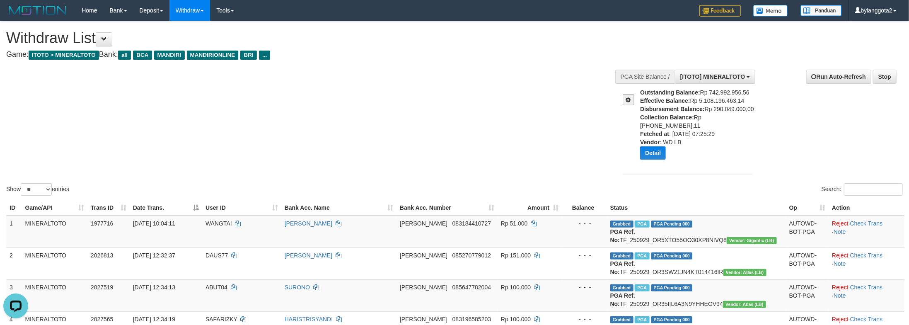
drag, startPoint x: 321, startPoint y: 139, endPoint x: 324, endPoint y: 135, distance: 5.4
click at [321, 138] on div "Show ** ** ** *** entries Search:" at bounding box center [454, 110] width 909 height 176
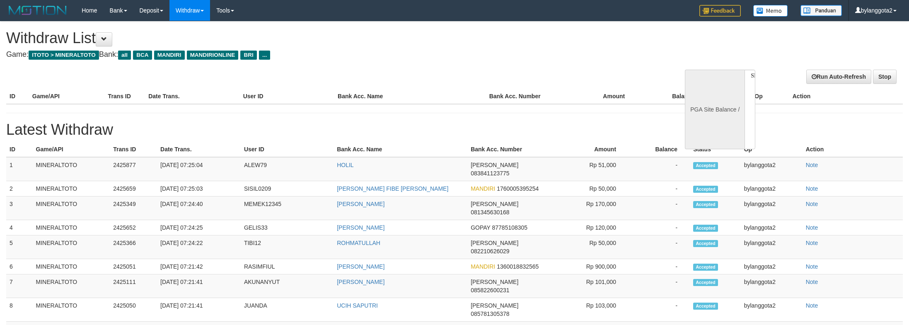
select select
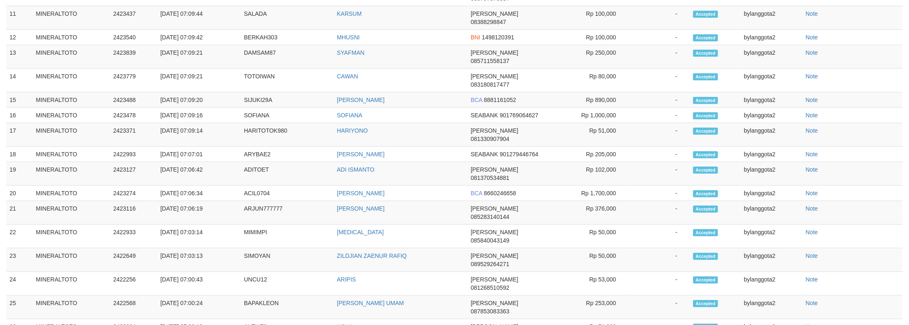
select select "**"
select select
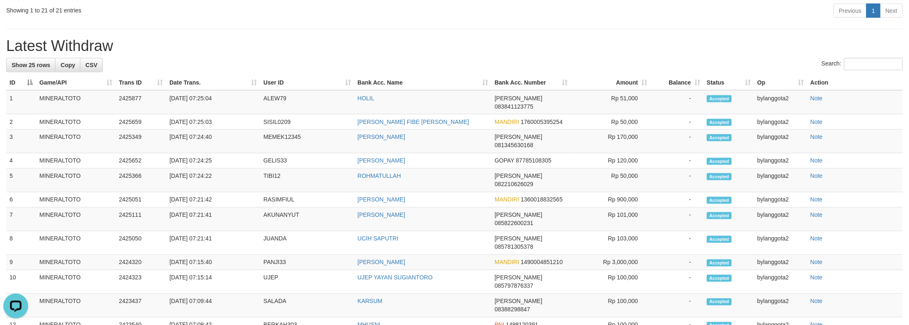
scroll to position [0, 0]
click at [698, 21] on div "Previous 1 Next" at bounding box center [644, 12] width 518 height 18
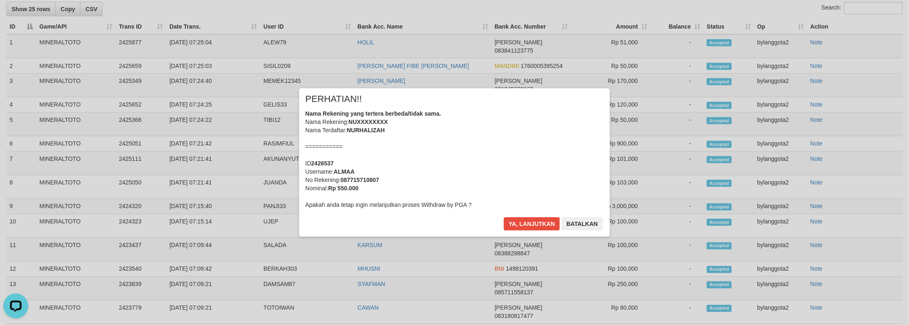
scroll to position [814, 0]
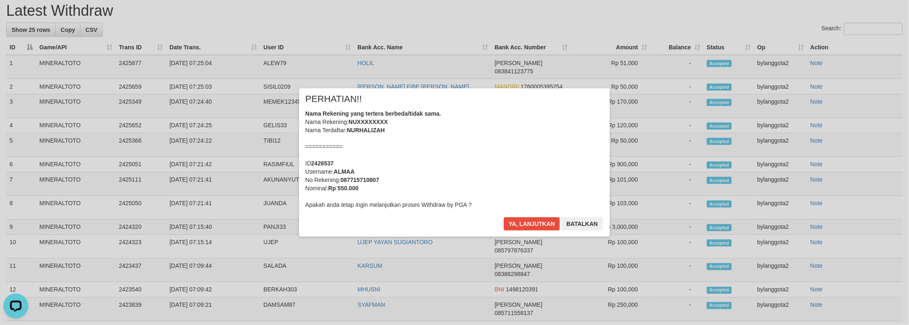
click at [464, 133] on div "Nama Rekening yang tertera berbeda/tidak sama. Nama Rekening: NUXXXXXXXX Nama T…" at bounding box center [454, 158] width 298 height 99
click at [504, 217] on button "Ya, lanjutkan" at bounding box center [532, 223] width 56 height 13
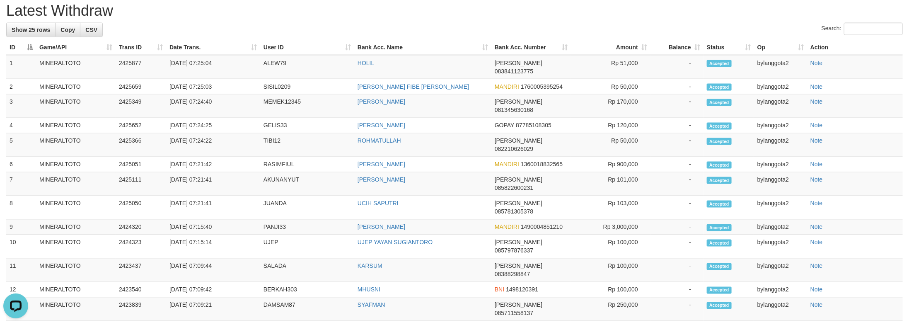
scroll to position [804, 0]
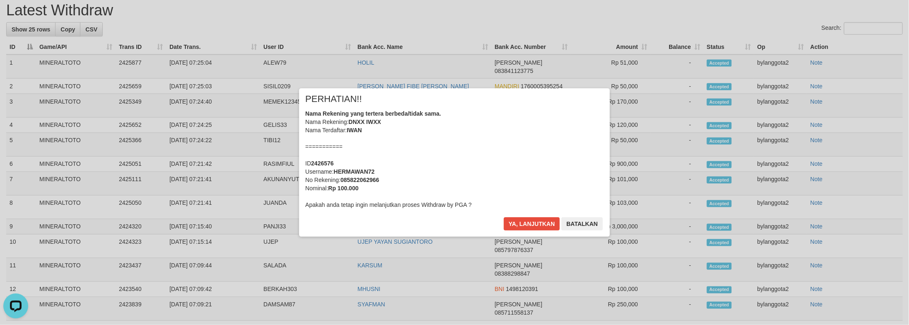
click at [598, 137] on div "Nama Rekening yang tertera berbeda/tidak sama. Nama Rekening: DNXX IWXX Nama Te…" at bounding box center [454, 158] width 298 height 99
click at [504, 217] on button "Ya, lanjutkan" at bounding box center [532, 223] width 56 height 13
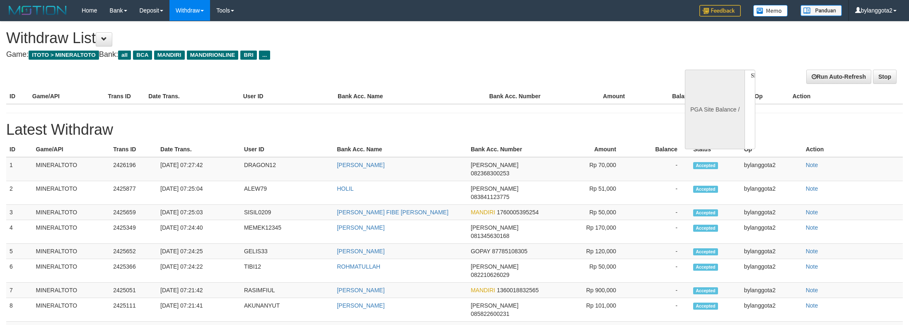
select select
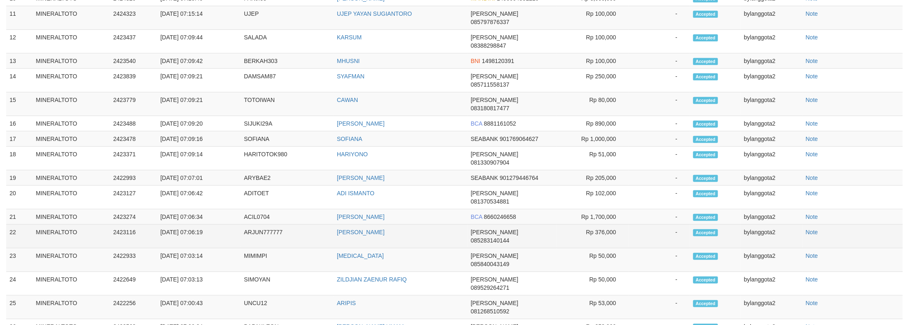
click at [803, 225] on td "bylanggota2" at bounding box center [772, 237] width 62 height 24
select select "**"
select select
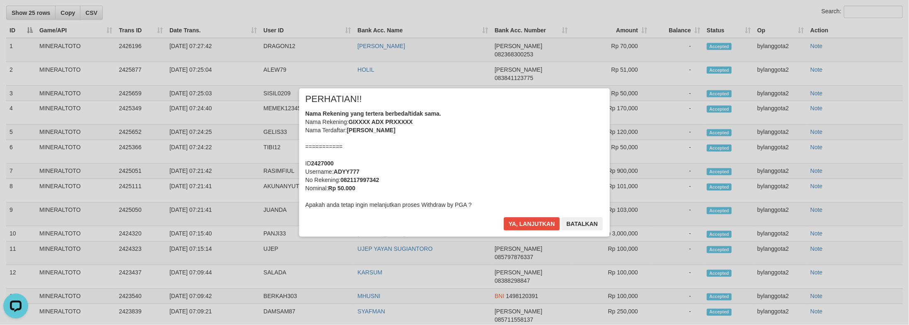
click at [506, 137] on div "Nama Rekening yang tertera berbeda/tidak sama. Nama Rekening: GIXXXX ADX PRXXXX…" at bounding box center [454, 158] width 298 height 99
click at [504, 217] on button "Ya, lanjutkan" at bounding box center [532, 223] width 56 height 13
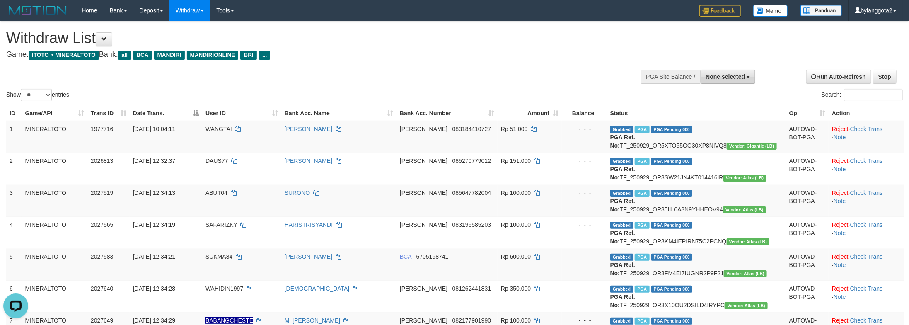
click at [724, 80] on span "None selected" at bounding box center [725, 76] width 39 height 7
click at [727, 117] on label "[ITOTO] MINERALTOTO" at bounding box center [711, 118] width 89 height 11
select select "****"
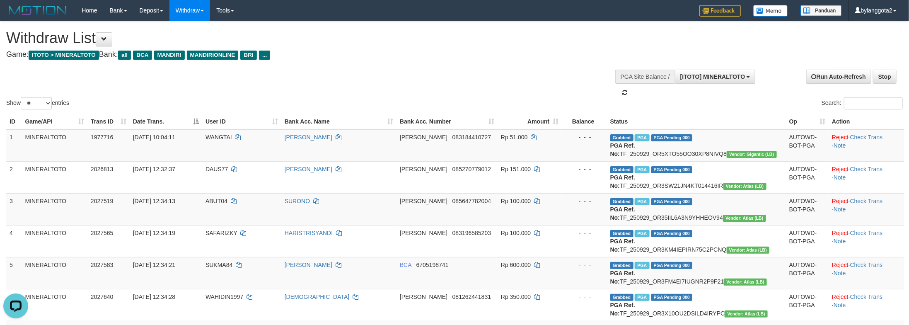
scroll to position [7, 0]
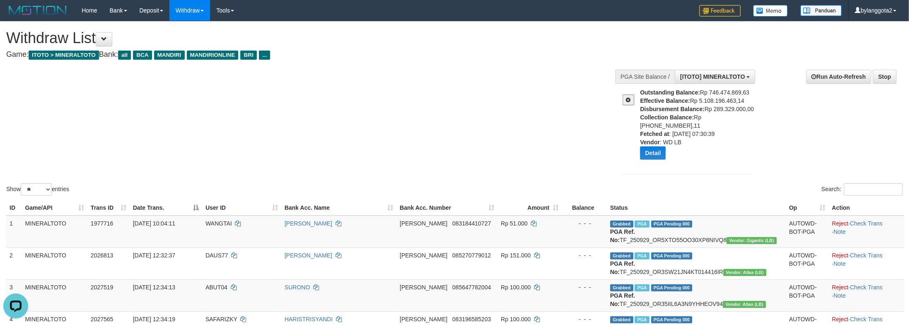
drag, startPoint x: 737, startPoint y: 162, endPoint x: 373, endPoint y: 76, distance: 373.8
click at [737, 162] on div "Outstanding Balance: Rp 746.474.869,63 Effective Balance: Rp 5.108.196.463,14 D…" at bounding box center [688, 131] width 131 height 86
